Goal: Task Accomplishment & Management: Manage account settings

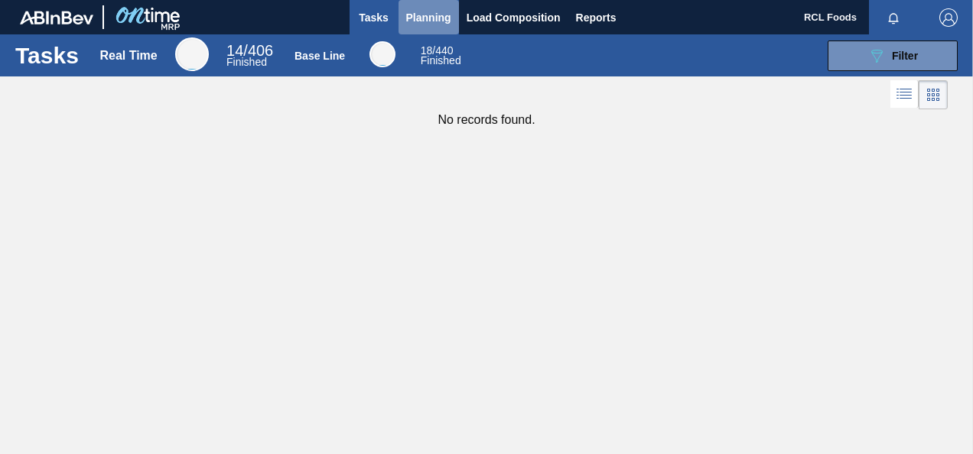
click at [425, 15] on span "Planning" at bounding box center [428, 17] width 45 height 18
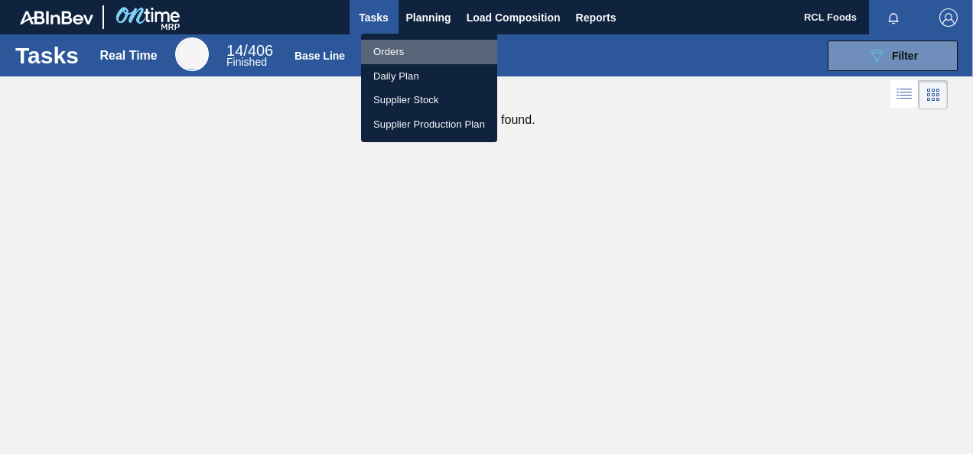
click at [395, 57] on li "Orders" at bounding box center [429, 52] width 136 height 24
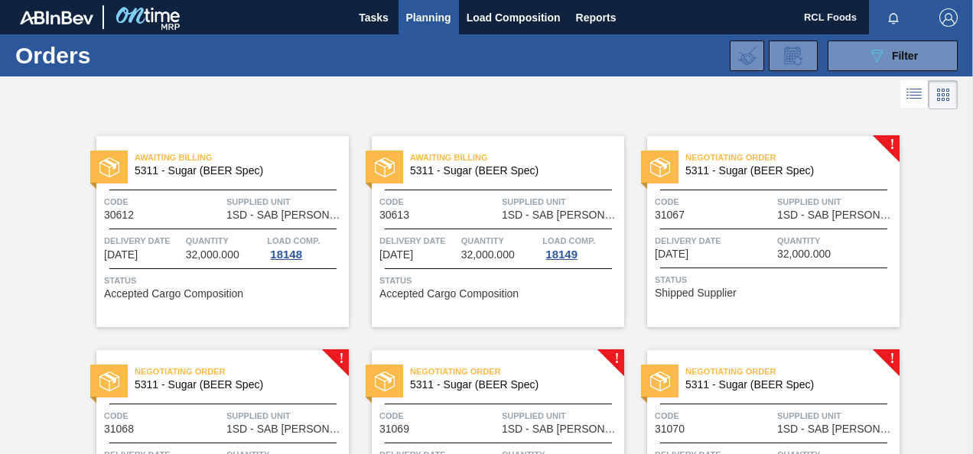
click at [780, 268] on div at bounding box center [773, 268] width 227 height 1
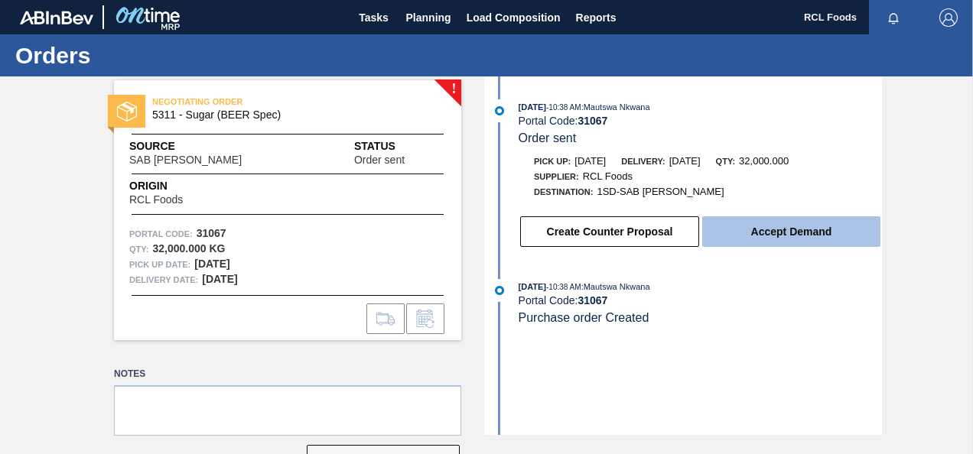
click at [778, 233] on button "Accept Demand" at bounding box center [791, 231] width 178 height 31
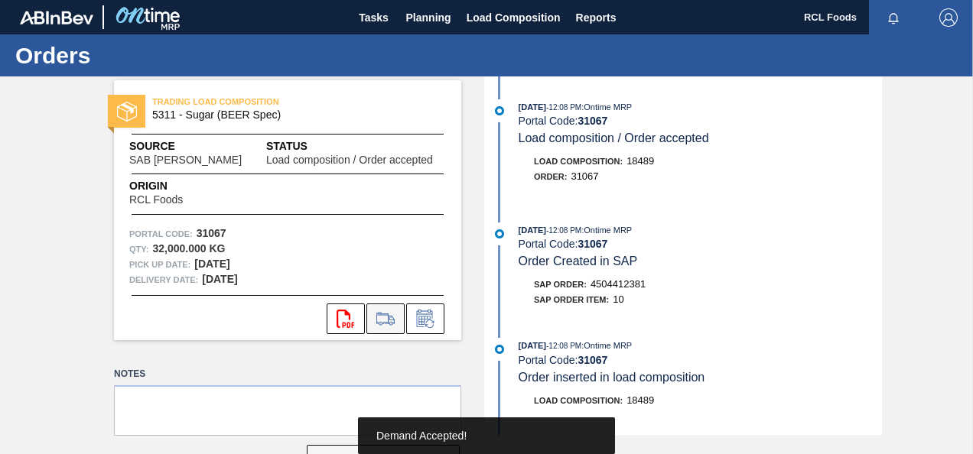
click at [377, 324] on icon at bounding box center [385, 319] width 24 height 18
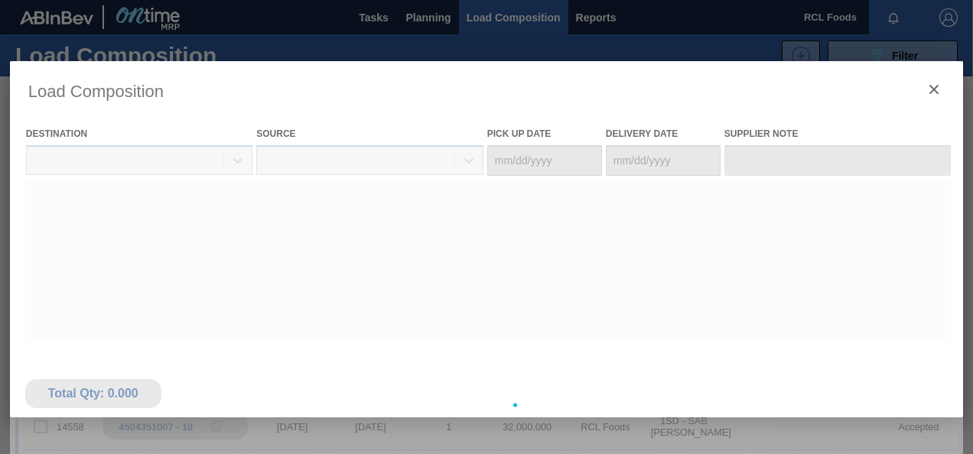
type Date "[DATE]"
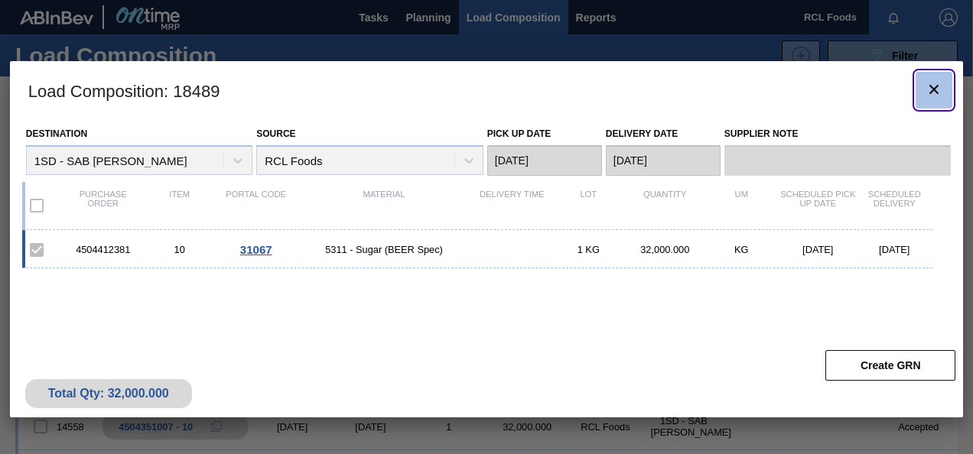
click at [936, 89] on icon "botão de ícone" at bounding box center [934, 89] width 18 height 18
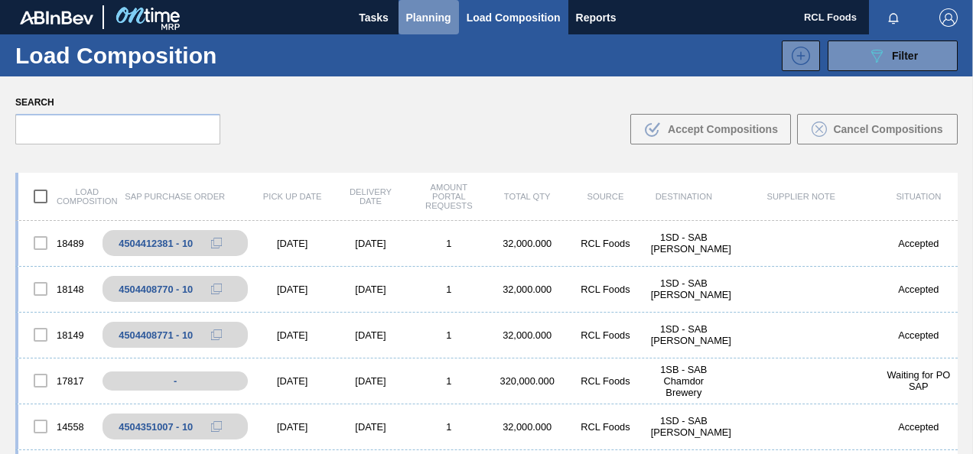
click at [422, 27] on button "Planning" at bounding box center [429, 17] width 60 height 34
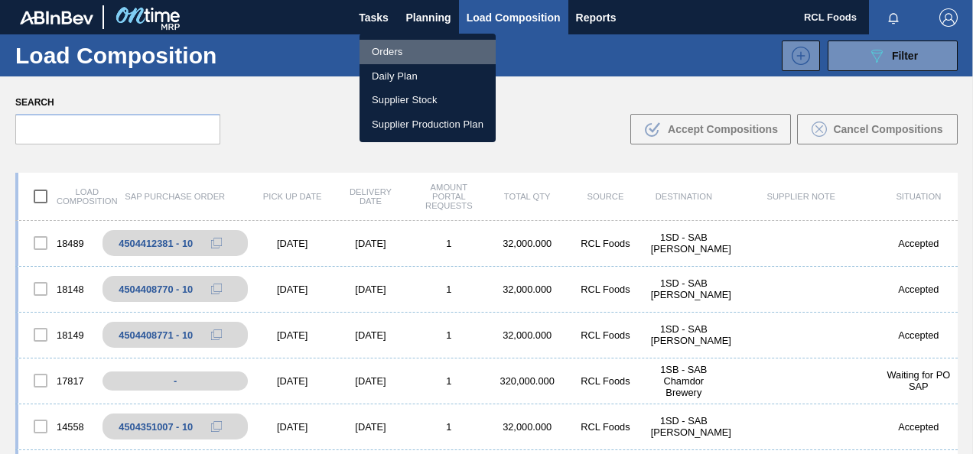
click at [410, 46] on li "Orders" at bounding box center [428, 52] width 136 height 24
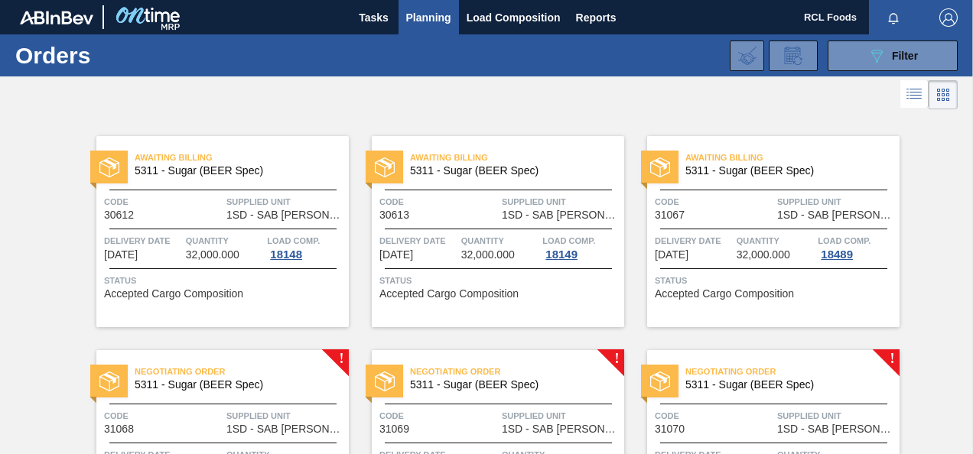
click at [255, 399] on div "Negotiating Order 5311 - Sugar (BEER Spec) Code 31068 Supplied Unit 1SD - SAB R…" at bounding box center [222, 445] width 252 height 191
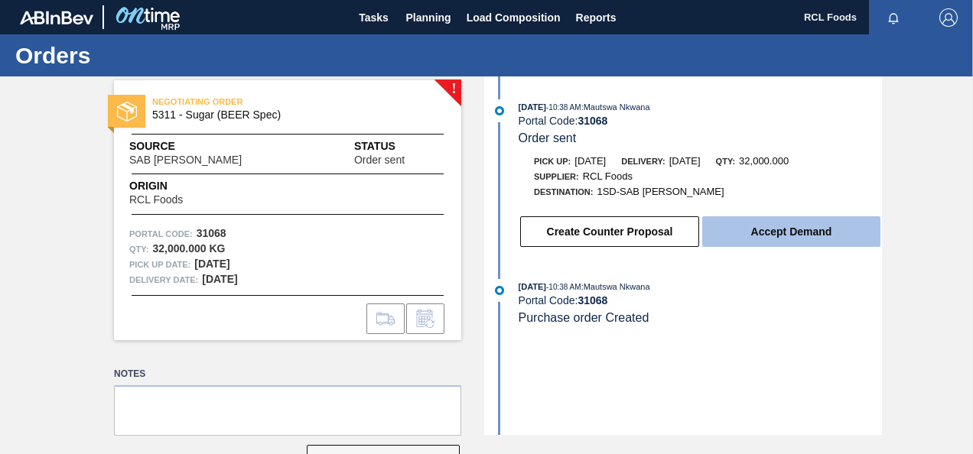
click at [792, 242] on button "Accept Demand" at bounding box center [791, 231] width 178 height 31
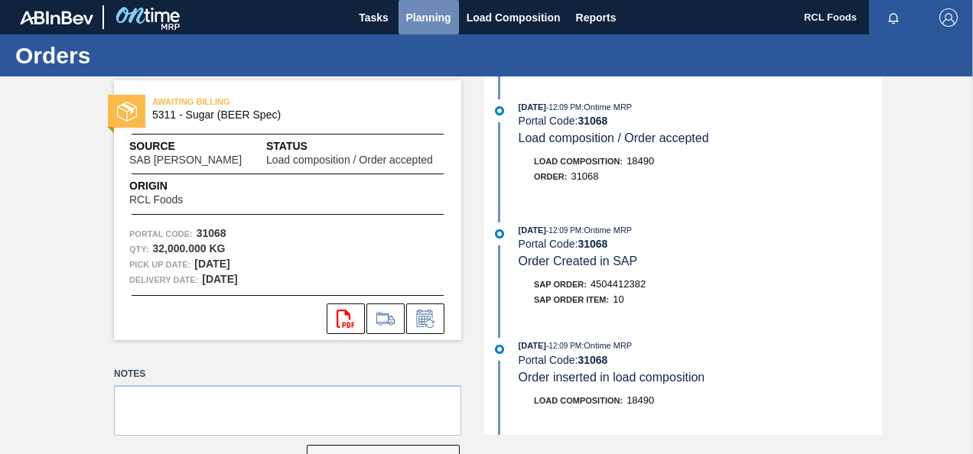
click at [437, 24] on span "Planning" at bounding box center [428, 17] width 45 height 18
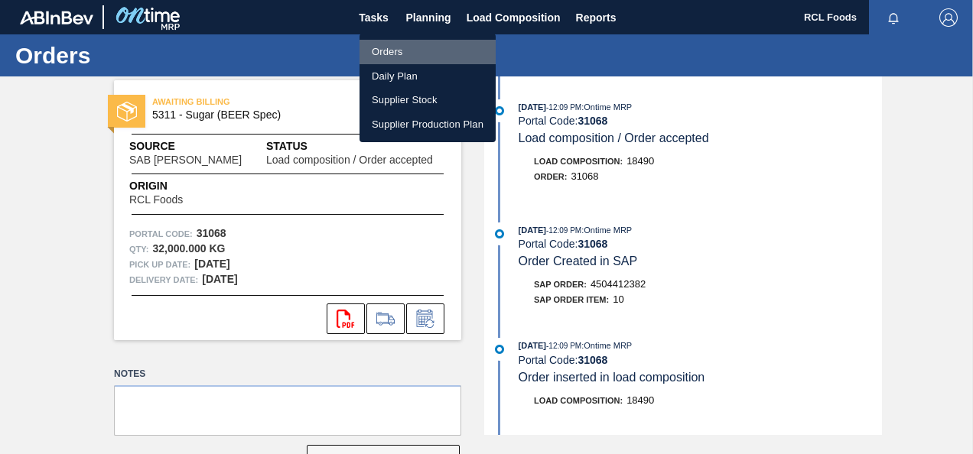
click at [421, 50] on li "Orders" at bounding box center [428, 52] width 136 height 24
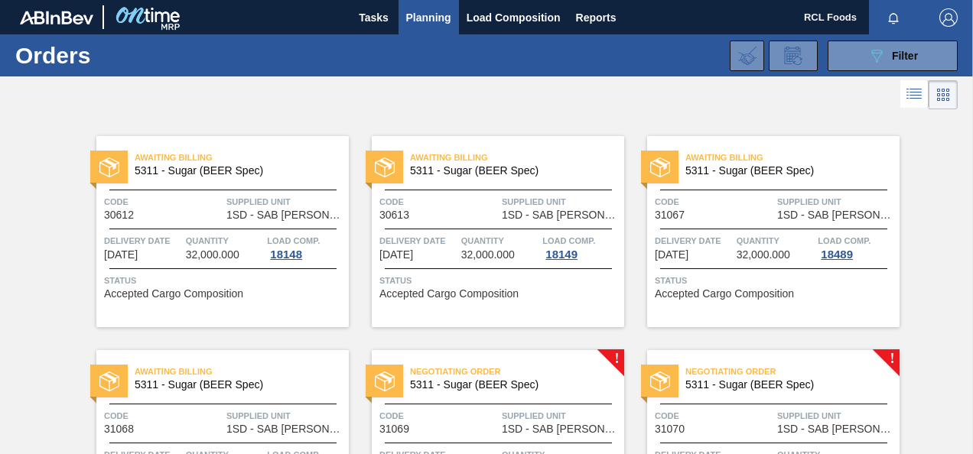
click at [522, 412] on span "Supplied Unit" at bounding box center [561, 415] width 119 height 15
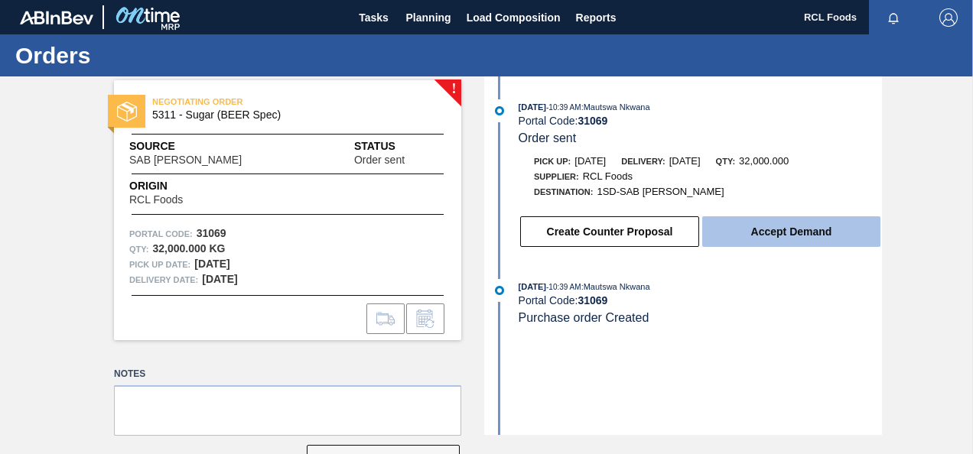
click at [769, 229] on button "Accept Demand" at bounding box center [791, 231] width 178 height 31
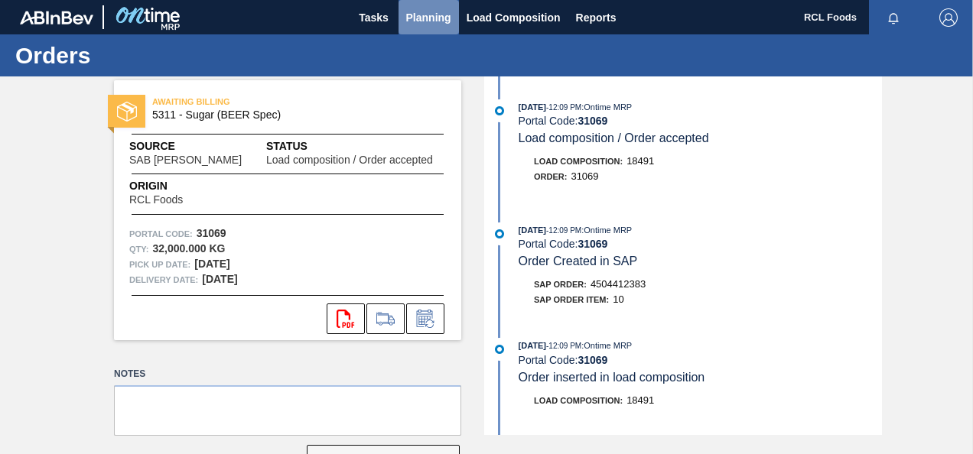
click at [423, 16] on span "Planning" at bounding box center [428, 17] width 45 height 18
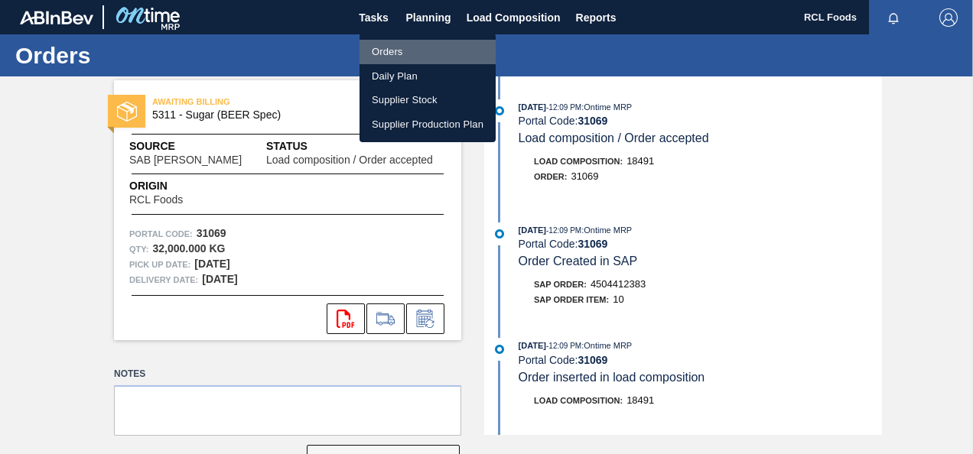
click at [410, 54] on li "Orders" at bounding box center [428, 52] width 136 height 24
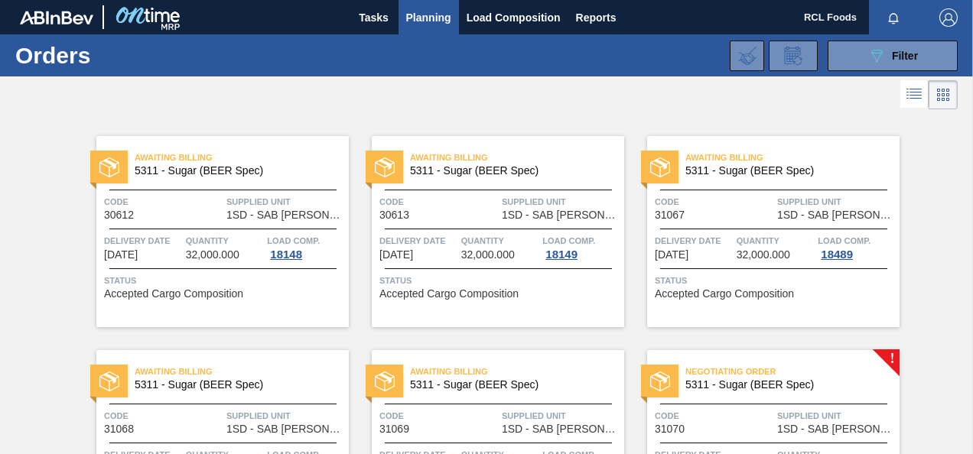
click at [802, 399] on div "Negotiating Order 5311 - Sugar (BEER Spec) Code 31070 Supplied Unit 1SD - SAB R…" at bounding box center [773, 445] width 252 height 191
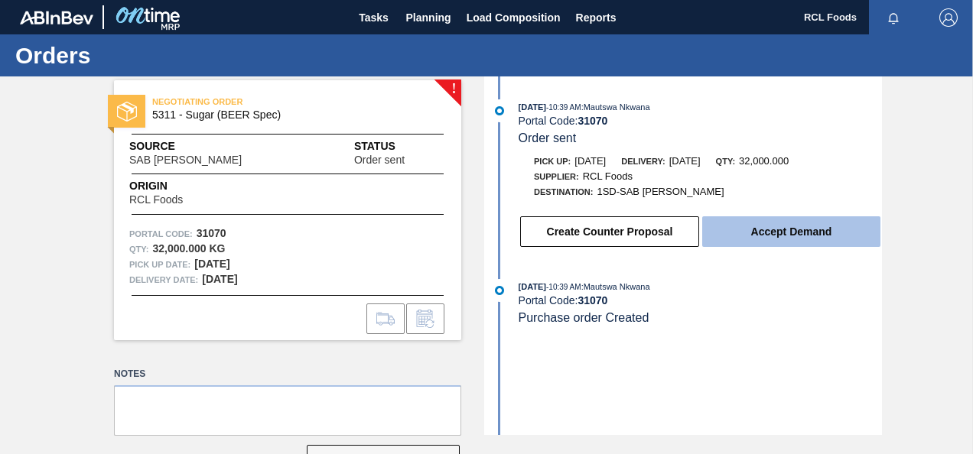
click at [803, 231] on button "Accept Demand" at bounding box center [791, 231] width 178 height 31
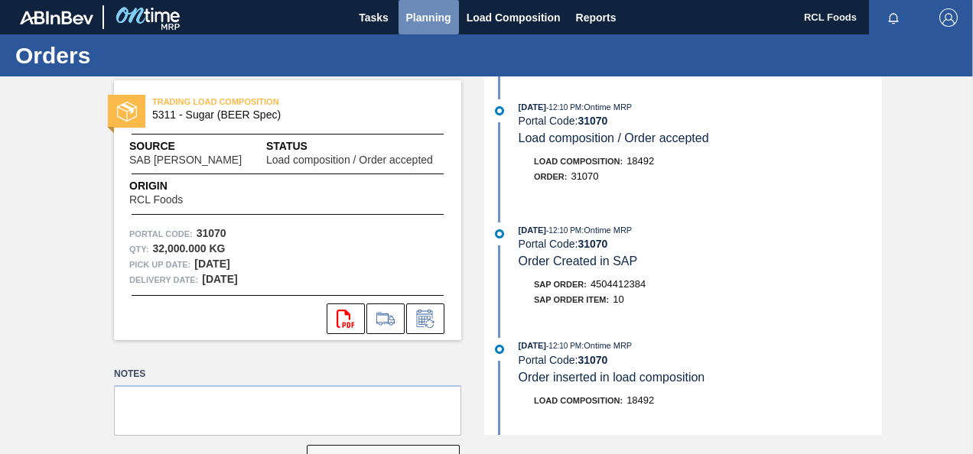
click at [423, 20] on span "Planning" at bounding box center [428, 17] width 45 height 18
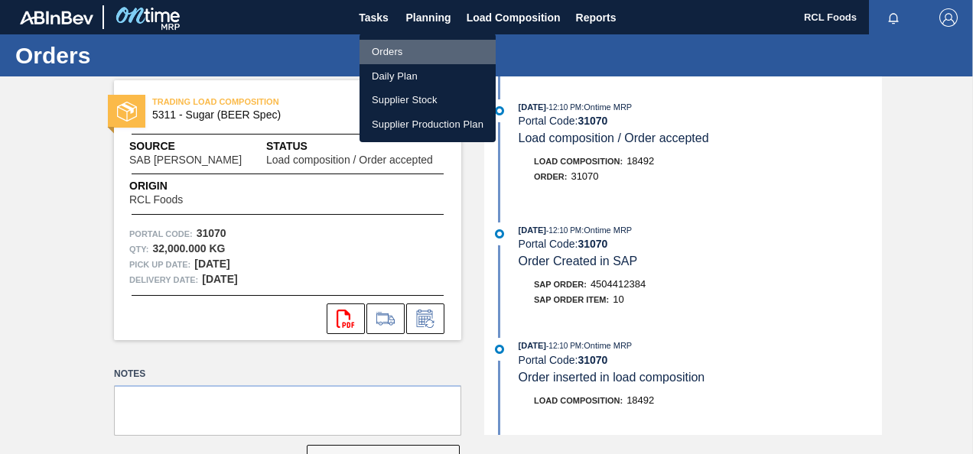
click at [408, 50] on li "Orders" at bounding box center [428, 52] width 136 height 24
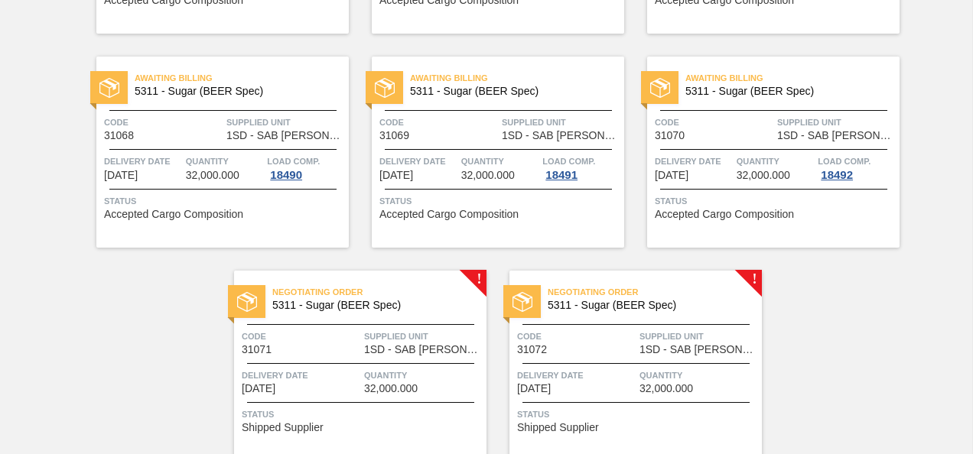
scroll to position [312, 0]
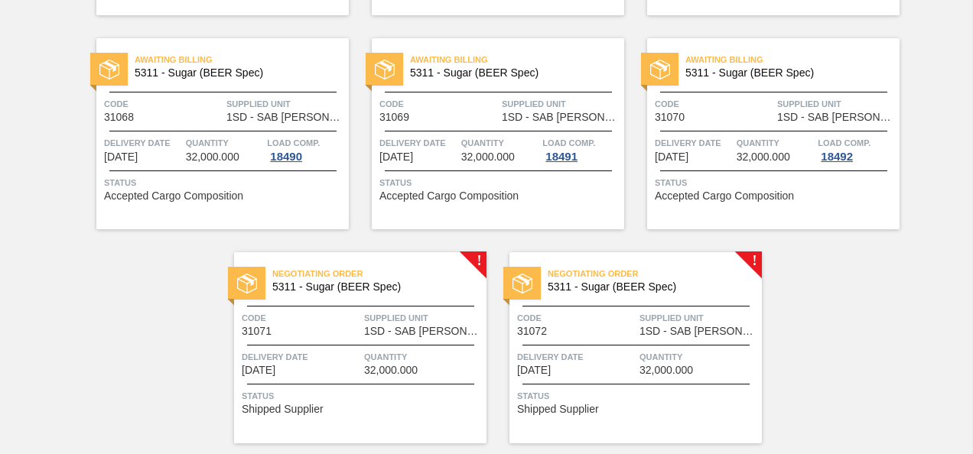
click at [375, 361] on span "Quantity" at bounding box center [423, 357] width 119 height 15
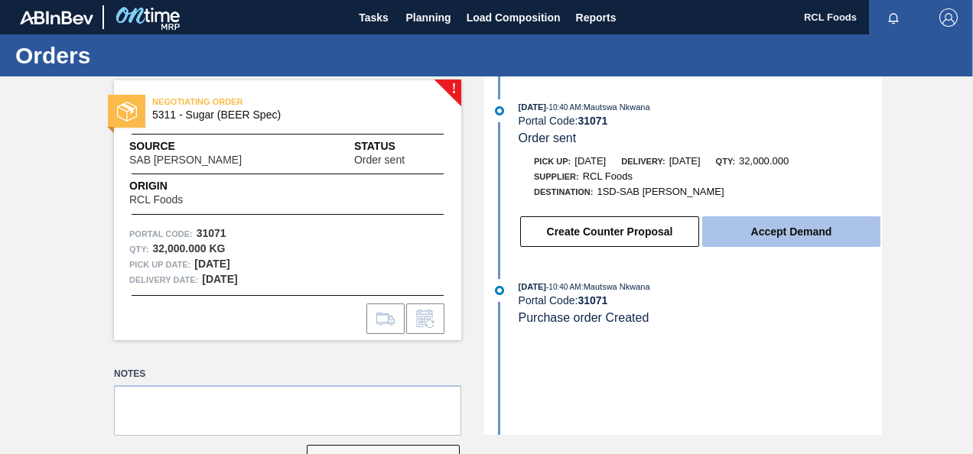
click at [766, 232] on button "Accept Demand" at bounding box center [791, 231] width 178 height 31
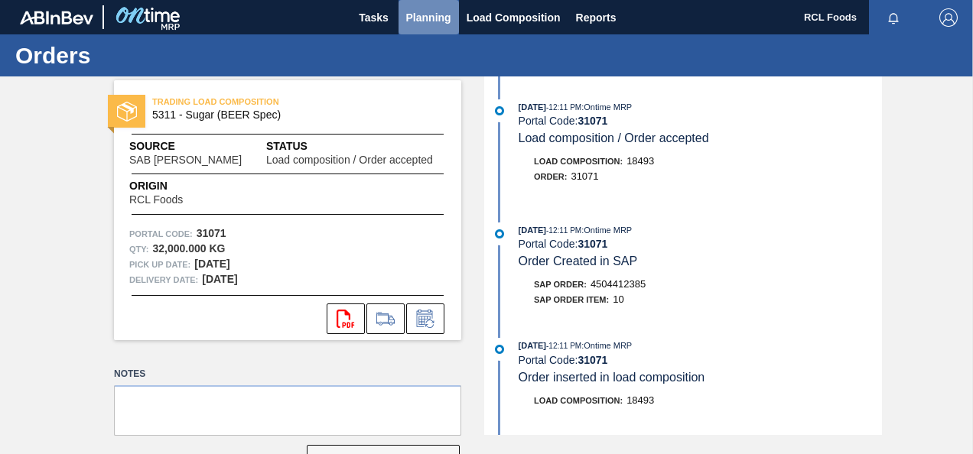
click at [433, 22] on span "Planning" at bounding box center [428, 17] width 45 height 18
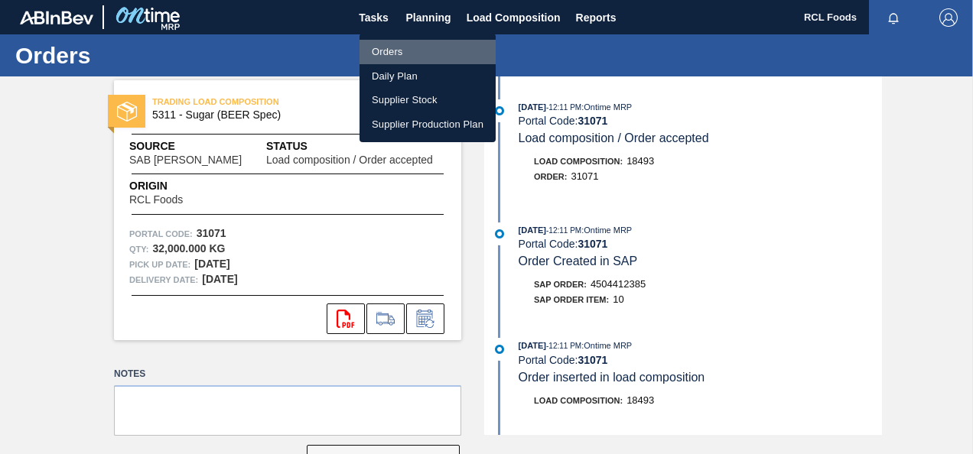
click at [408, 54] on li "Orders" at bounding box center [428, 52] width 136 height 24
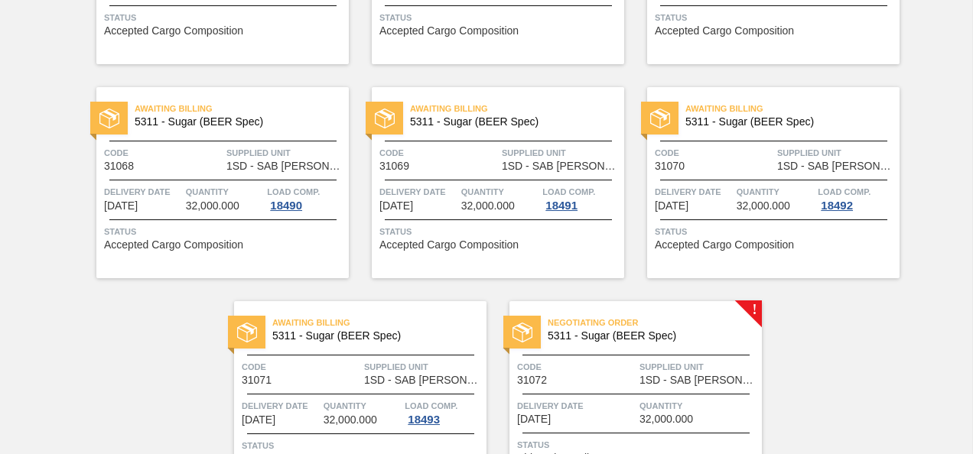
scroll to position [357, 0]
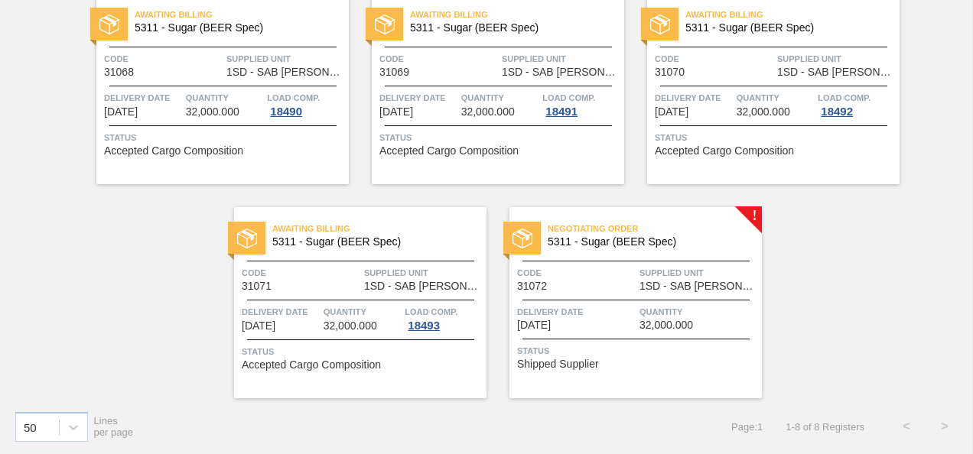
click at [551, 324] on span "[DATE]" at bounding box center [534, 325] width 34 height 11
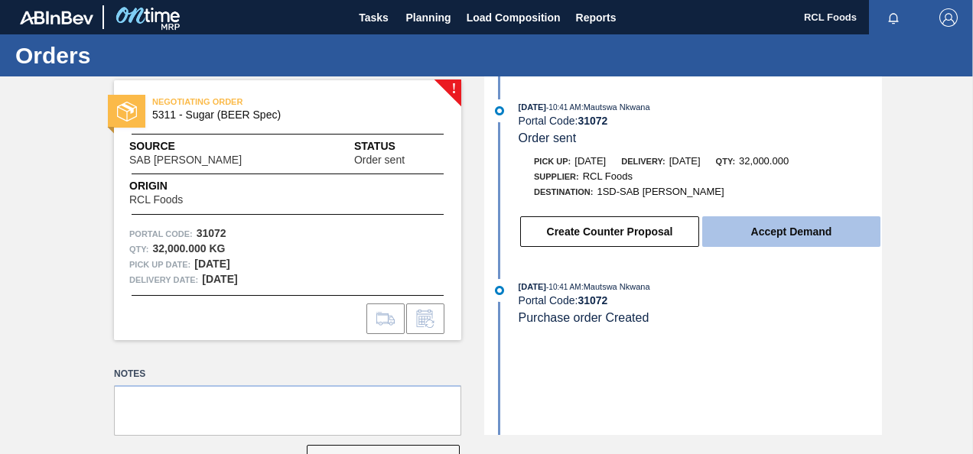
click at [793, 236] on button "Accept Demand" at bounding box center [791, 231] width 178 height 31
